Goal: Navigation & Orientation: Find specific page/section

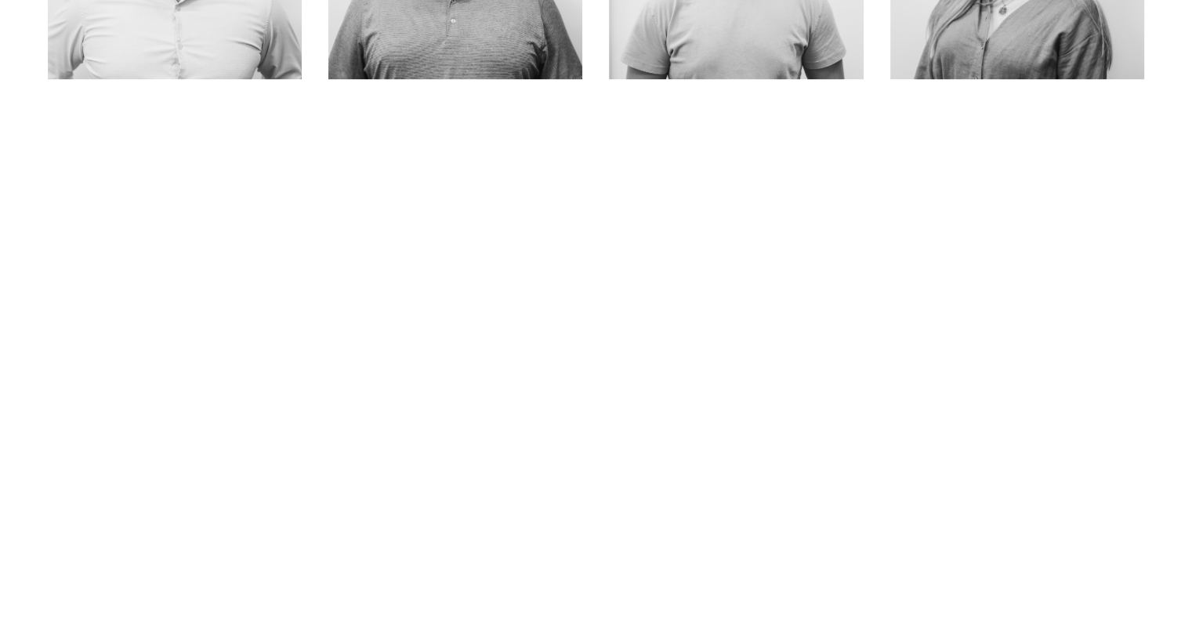
scroll to position [956, 0]
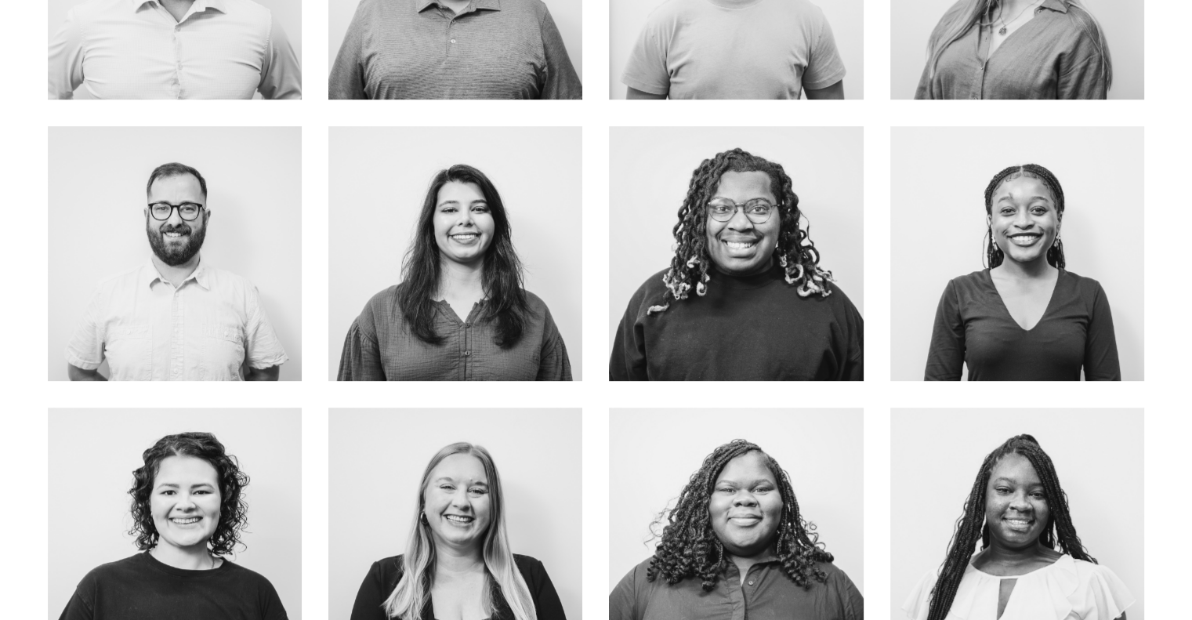
click at [180, 267] on link "about me" at bounding box center [175, 288] width 125 height 42
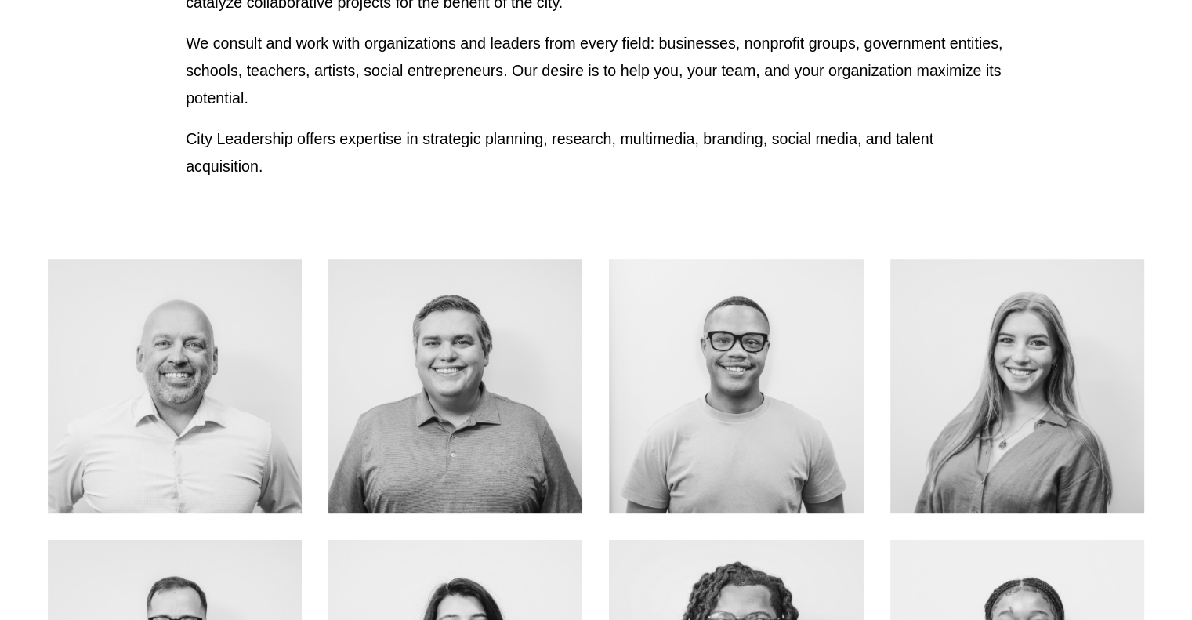
scroll to position [543, 0]
click at [1043, 408] on link "ABOUT ME" at bounding box center [1018, 421] width 125 height 42
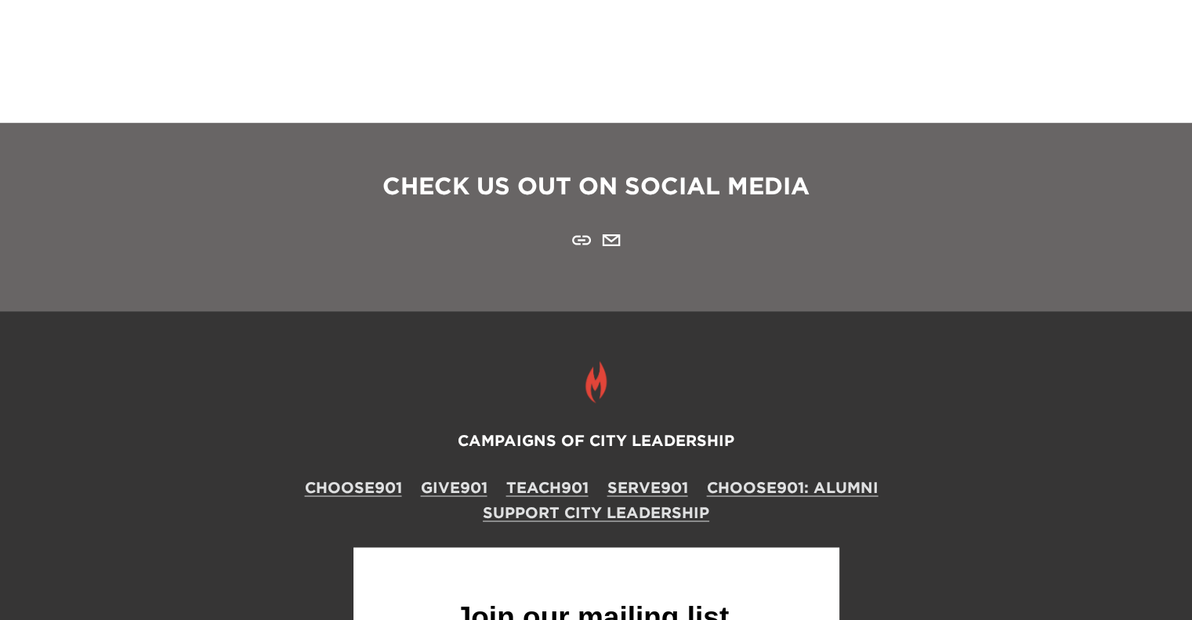
scroll to position [2697, 0]
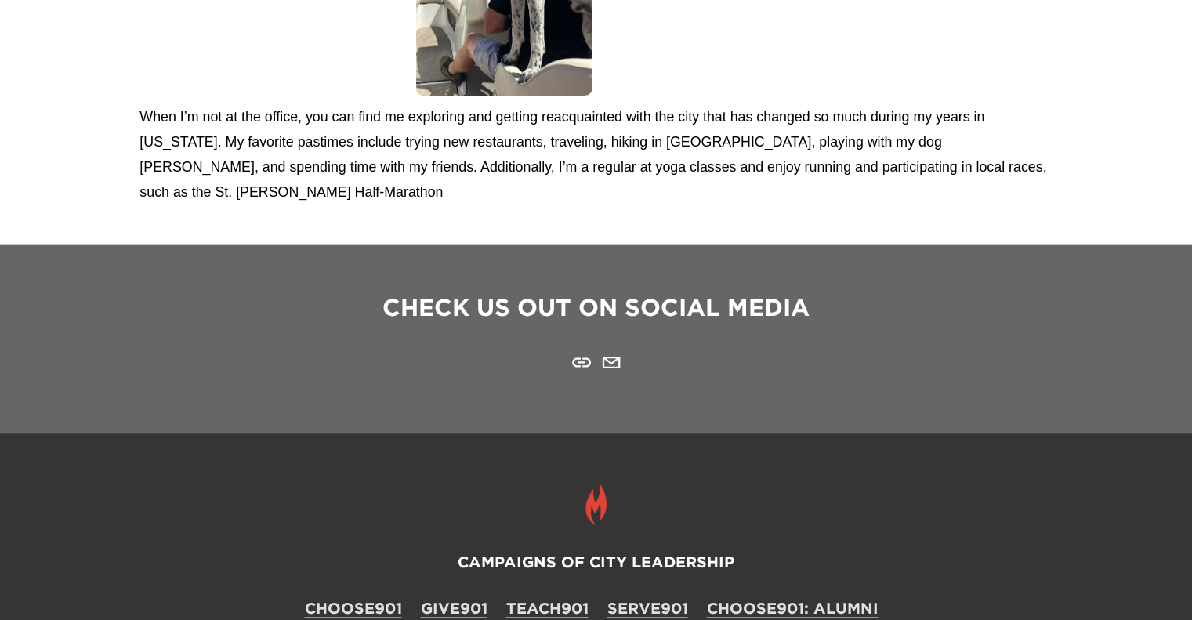
scroll to position [1904, 0]
